Goal: Task Accomplishment & Management: Complete application form

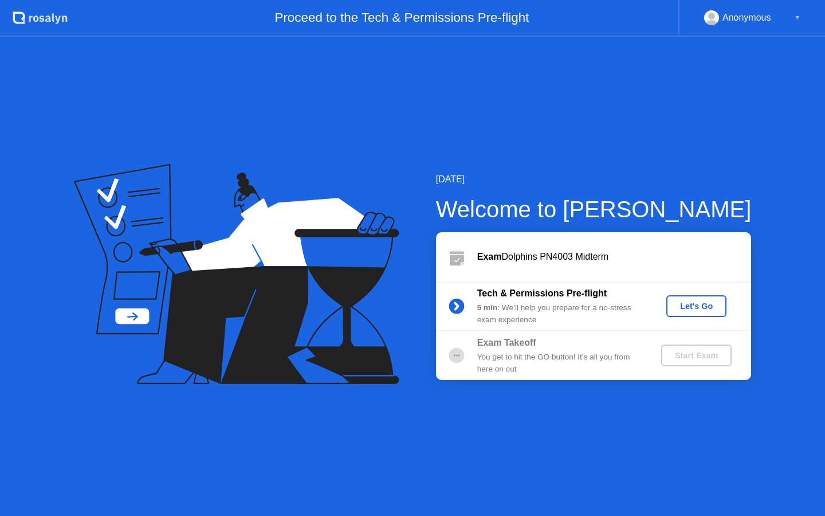
click at [681, 306] on div "Let's Go" at bounding box center [696, 305] width 51 height 9
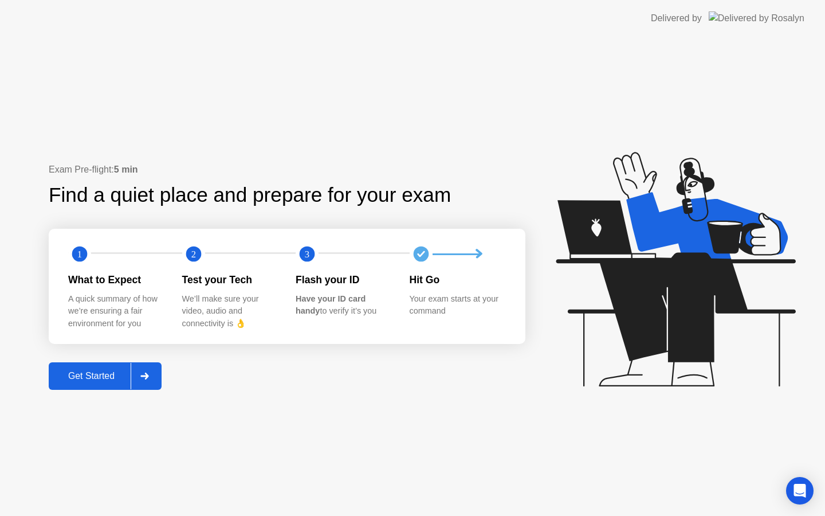
click at [105, 373] on div "Get Started" at bounding box center [91, 376] width 78 height 10
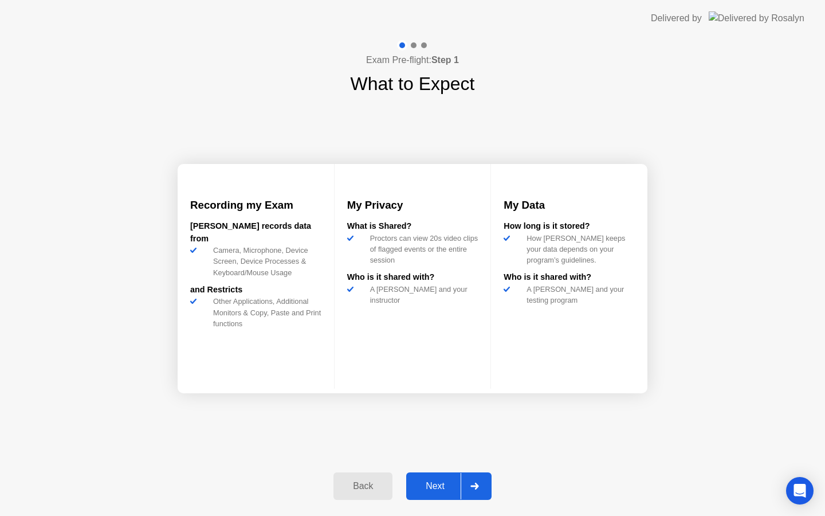
click at [433, 490] on div "Next" at bounding box center [435, 486] width 51 height 10
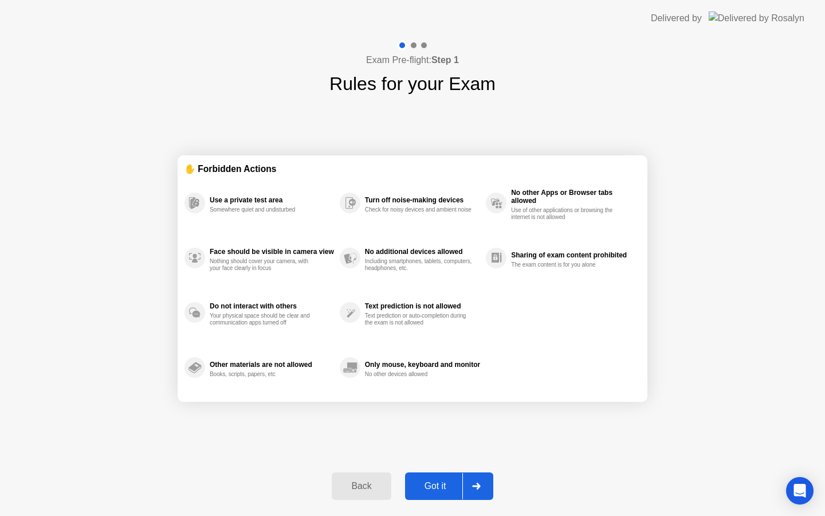
click at [439, 486] on div "Got it" at bounding box center [436, 486] width 54 height 10
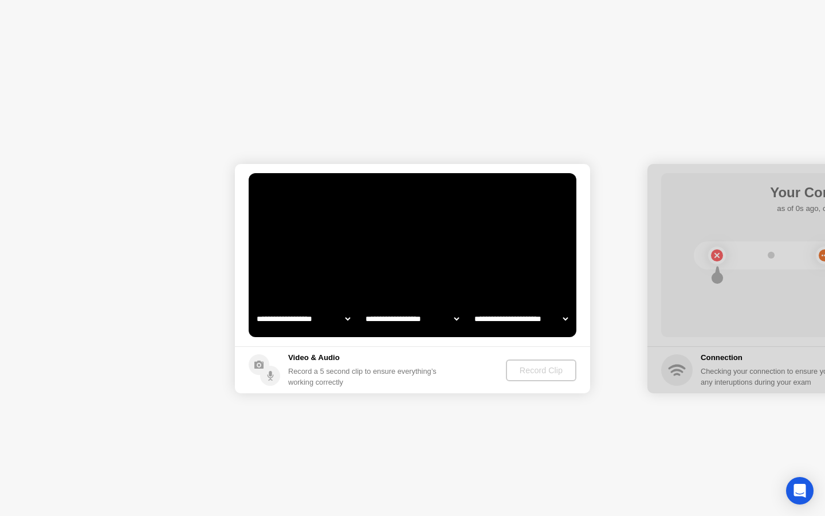
select select "**********"
select select "*******"
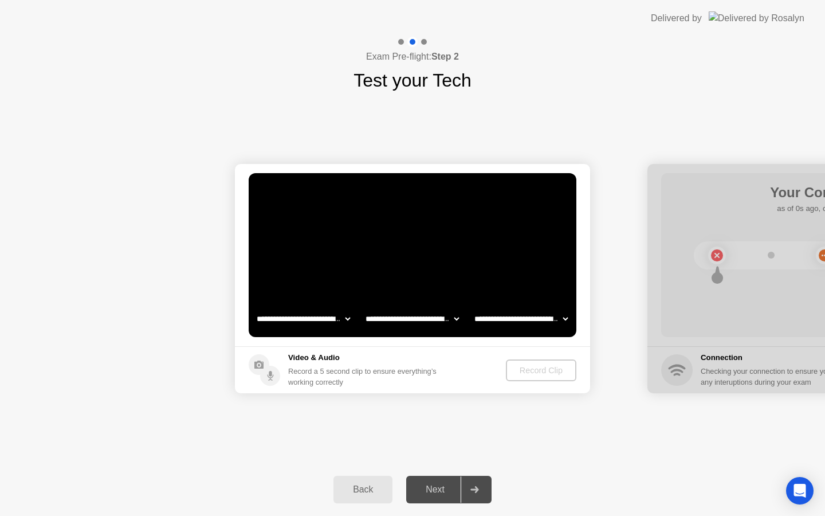
click at [441, 272] on video at bounding box center [413, 255] width 328 height 164
click at [527, 369] on div "Record Clip" at bounding box center [541, 370] width 61 height 9
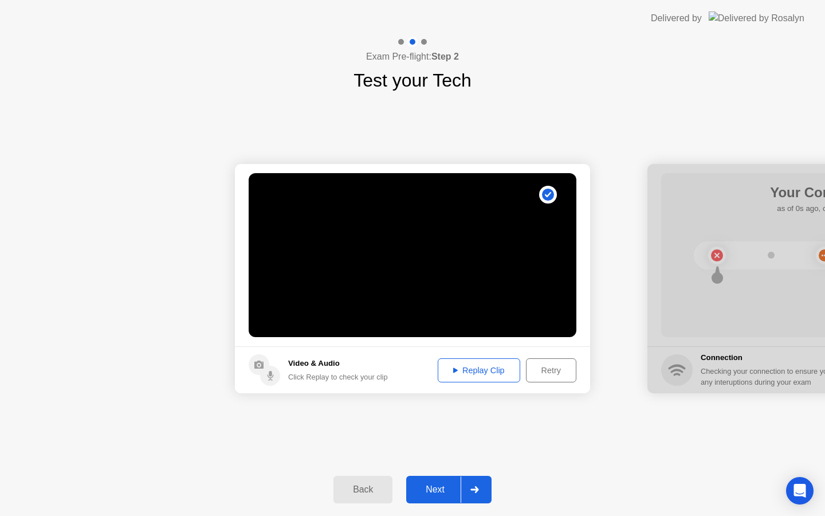
click at [535, 372] on div "Retry" at bounding box center [551, 370] width 42 height 9
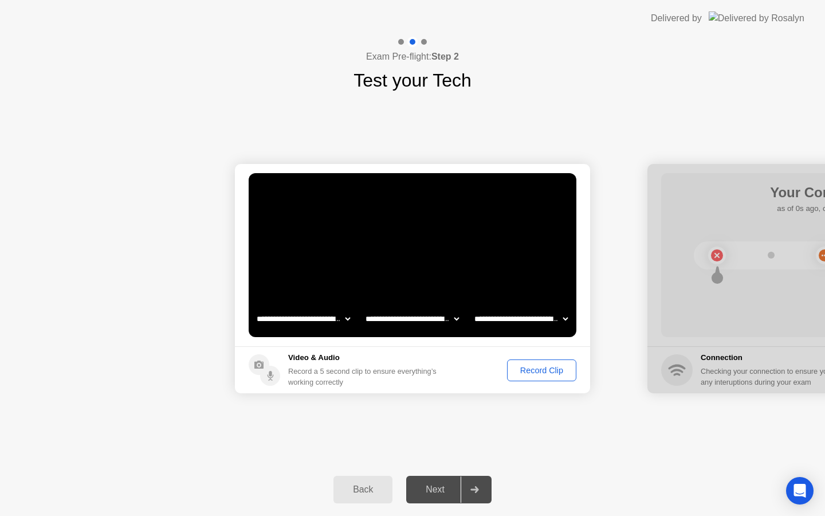
click at [521, 370] on div "Record Clip" at bounding box center [541, 370] width 61 height 9
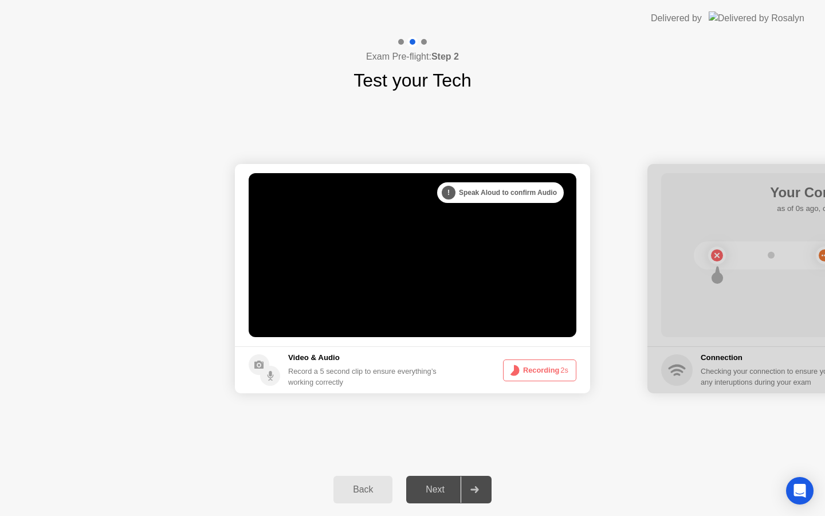
click at [528, 368] on button "Recording 2s" at bounding box center [539, 370] width 73 height 22
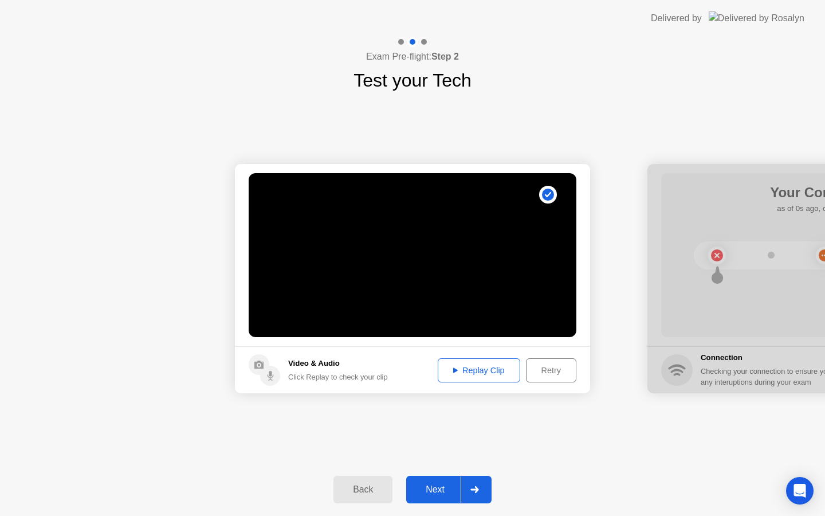
click at [553, 370] on div "Retry" at bounding box center [551, 370] width 42 height 9
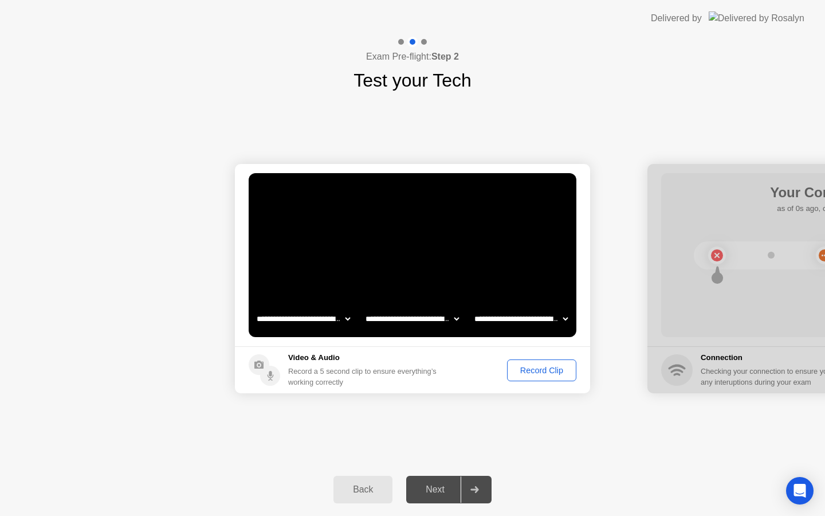
click at [545, 366] on div "Record Clip" at bounding box center [541, 370] width 61 height 9
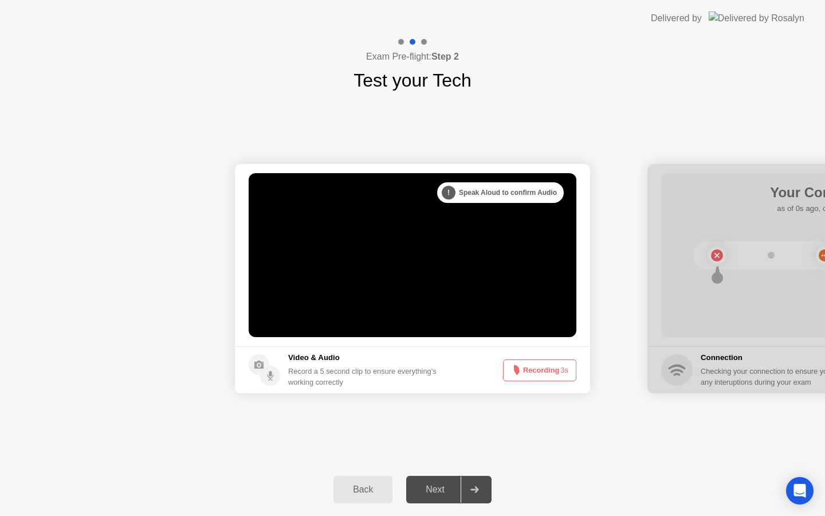
click at [542, 371] on button "Recording 3s" at bounding box center [539, 370] width 73 height 22
click at [542, 371] on button "Recording 2s" at bounding box center [539, 370] width 73 height 22
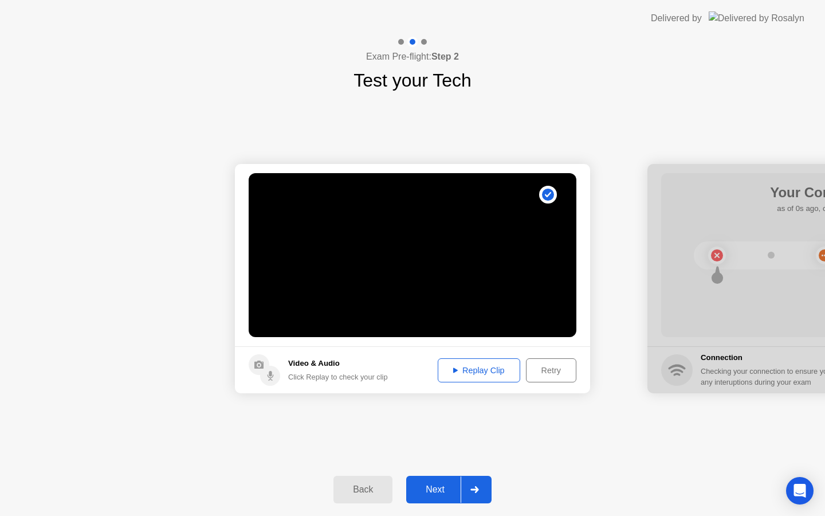
click at [426, 492] on div "Next" at bounding box center [435, 489] width 51 height 10
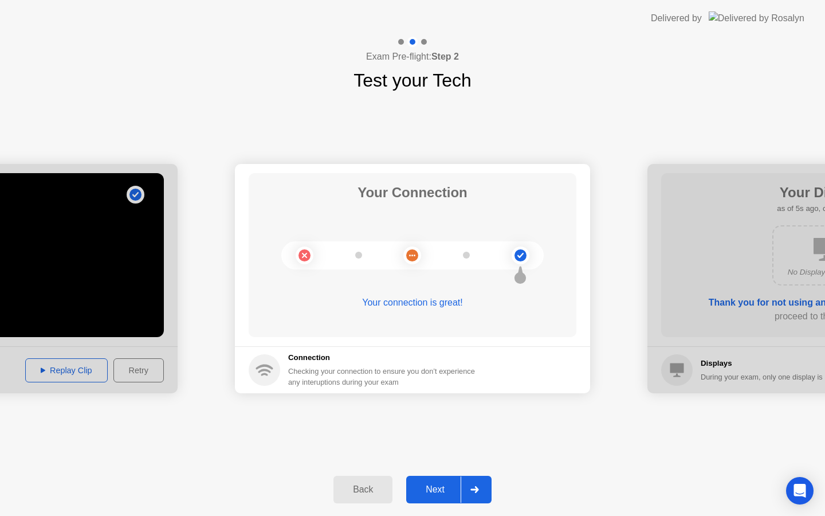
click at [428, 489] on div "Next" at bounding box center [435, 489] width 51 height 10
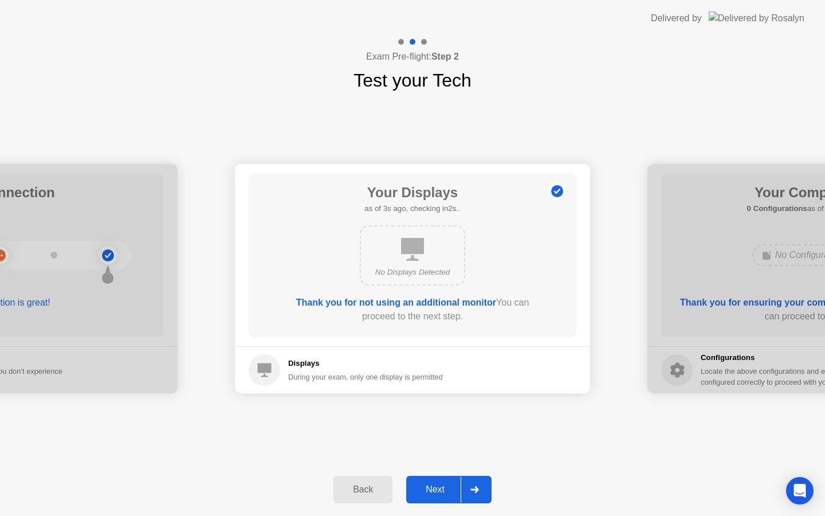
click at [439, 487] on div "Next" at bounding box center [435, 489] width 51 height 10
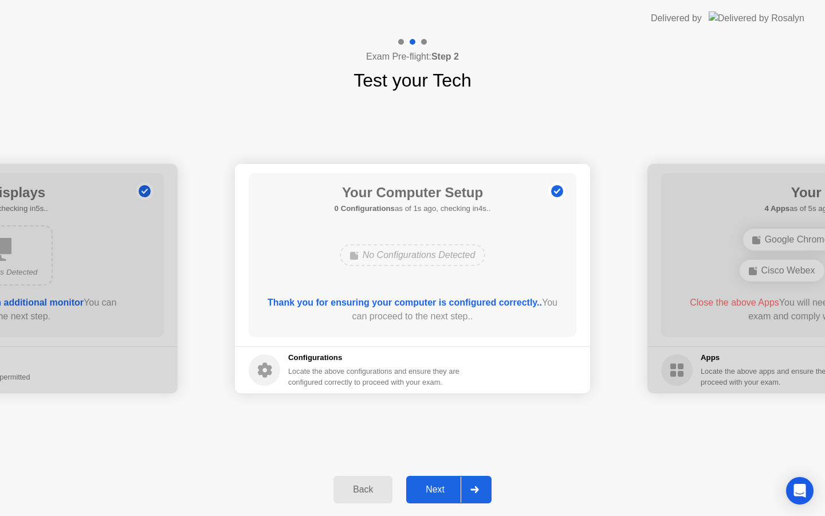
click at [439, 487] on div "Next" at bounding box center [435, 489] width 51 height 10
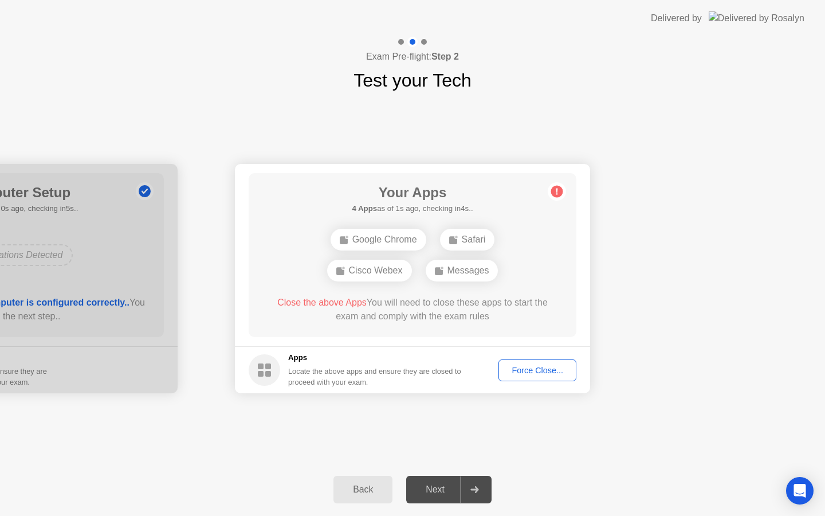
click at [523, 366] on div "Force Close..." at bounding box center [537, 370] width 70 height 9
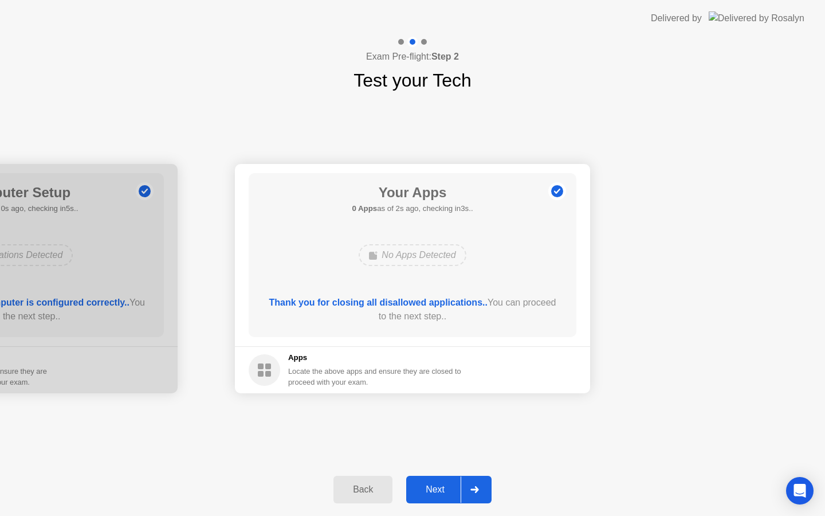
click at [441, 490] on div "Next" at bounding box center [435, 489] width 51 height 10
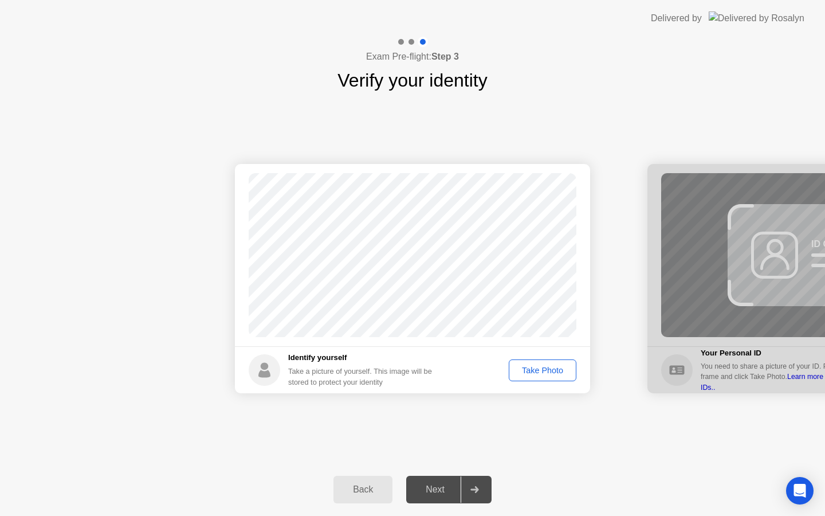
click at [546, 372] on div "Take Photo" at bounding box center [543, 370] width 60 height 9
click at [533, 370] on div "Retake" at bounding box center [550, 370] width 45 height 9
click at [538, 371] on div "Take Photo" at bounding box center [543, 370] width 60 height 9
click at [433, 485] on div "Next" at bounding box center [435, 489] width 51 height 10
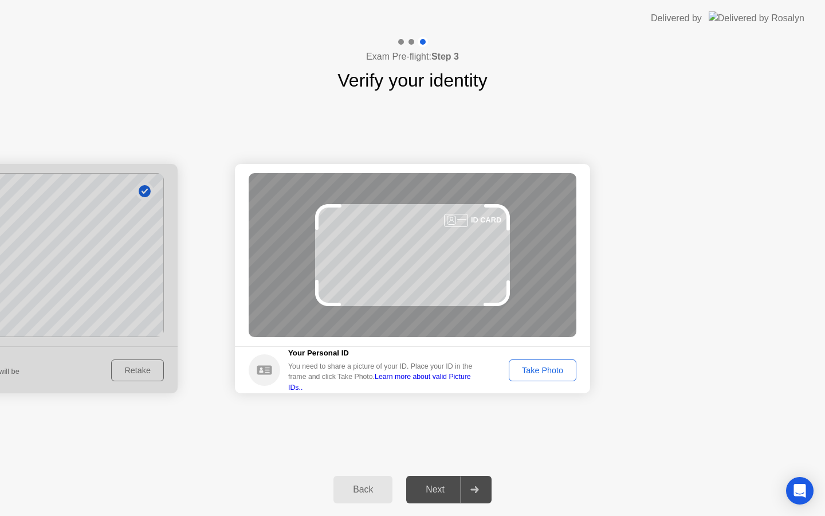
click at [516, 370] on div "Take Photo" at bounding box center [543, 370] width 60 height 9
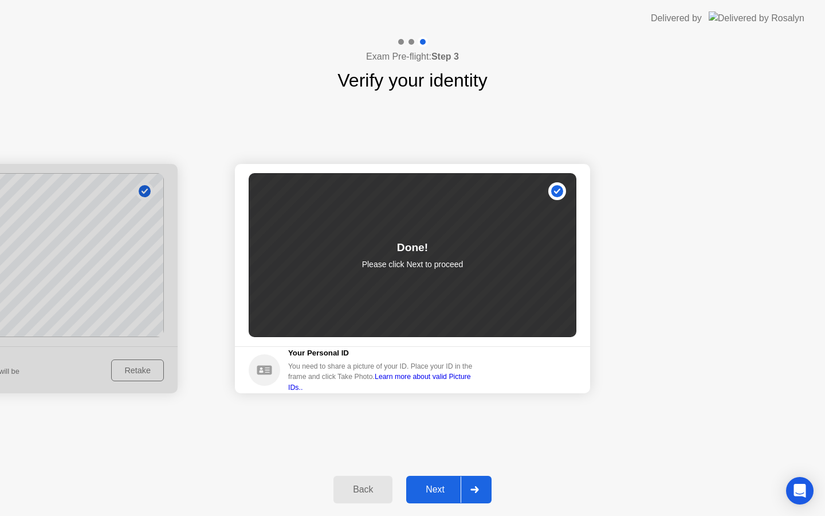
click at [437, 488] on div "Next" at bounding box center [435, 489] width 51 height 10
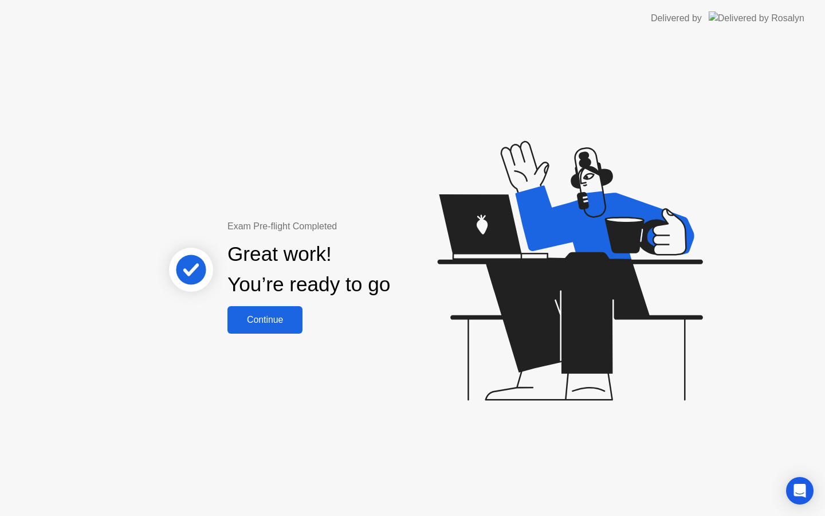
click at [273, 321] on div "Continue" at bounding box center [265, 320] width 68 height 10
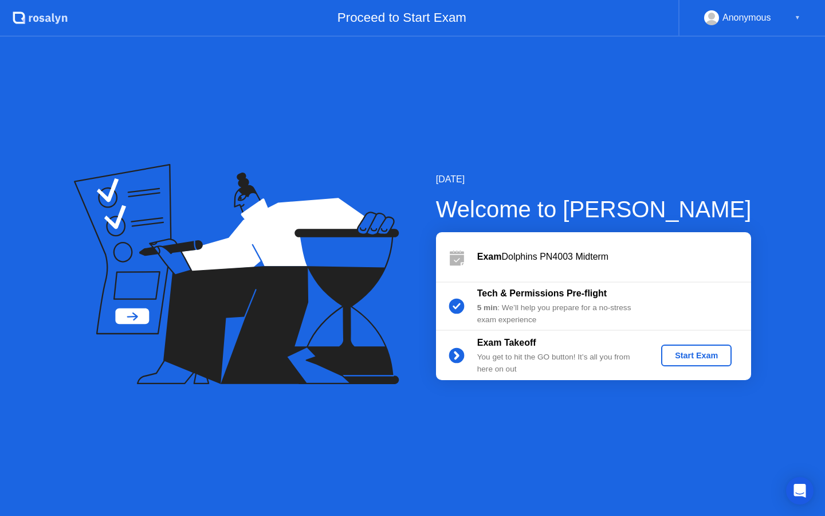
click at [680, 354] on div "Start Exam" at bounding box center [696, 355] width 61 height 9
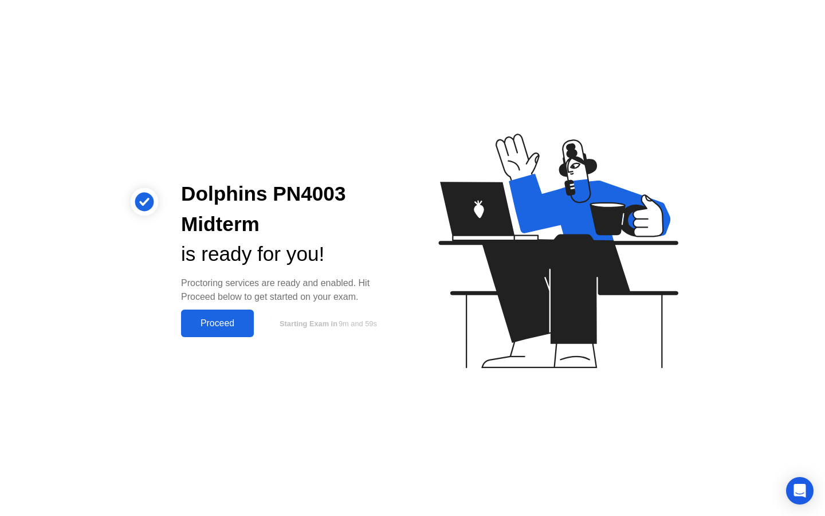
click at [206, 325] on div "Proceed" at bounding box center [217, 323] width 66 height 10
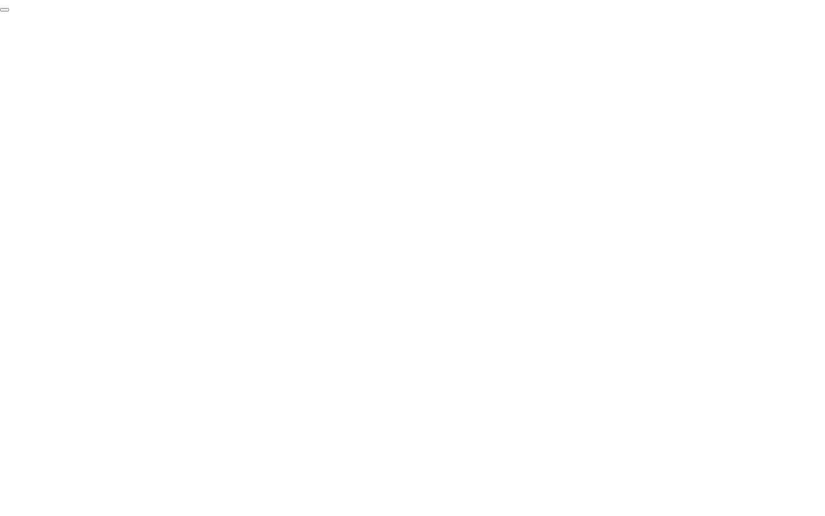
click div "End Proctoring Session"
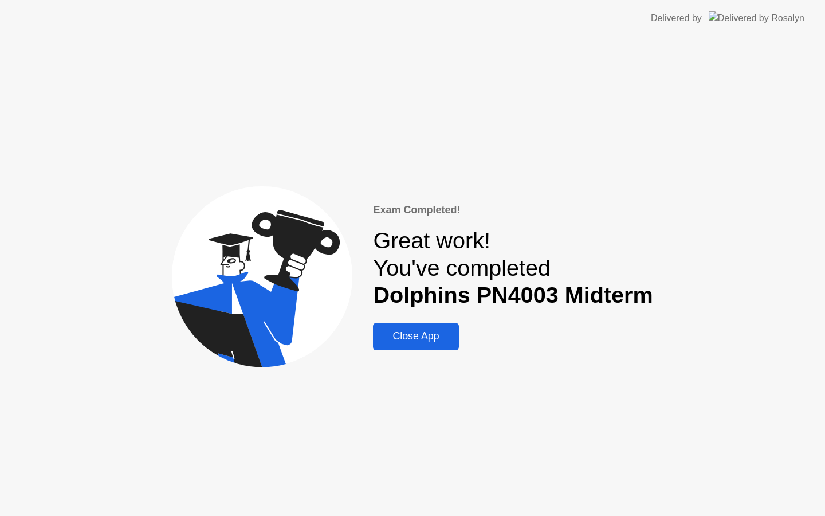
click at [448, 330] on div "Close App" at bounding box center [415, 336] width 78 height 12
